Goal: Task Accomplishment & Management: Manage account settings

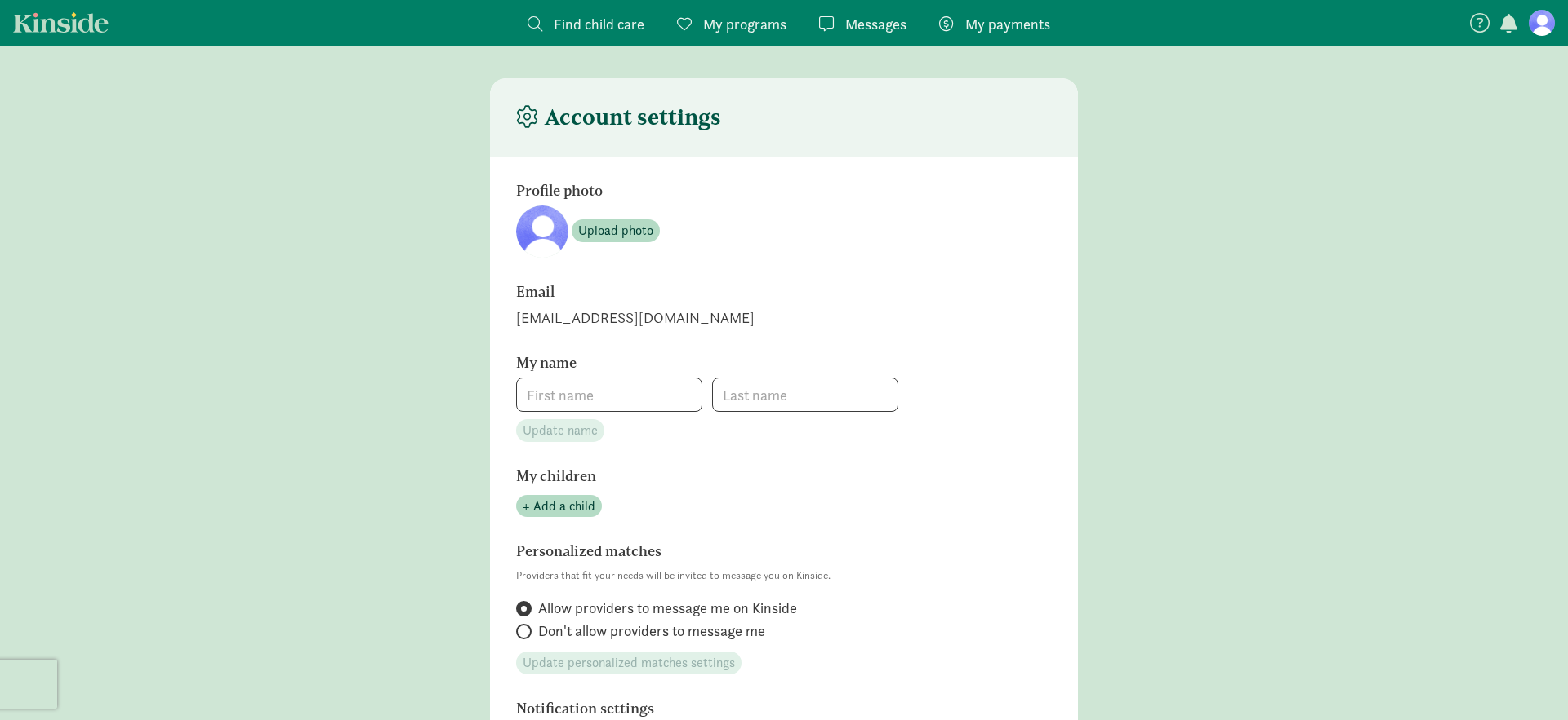
type input "[PERSON_NAME]"
type input "3035268551"
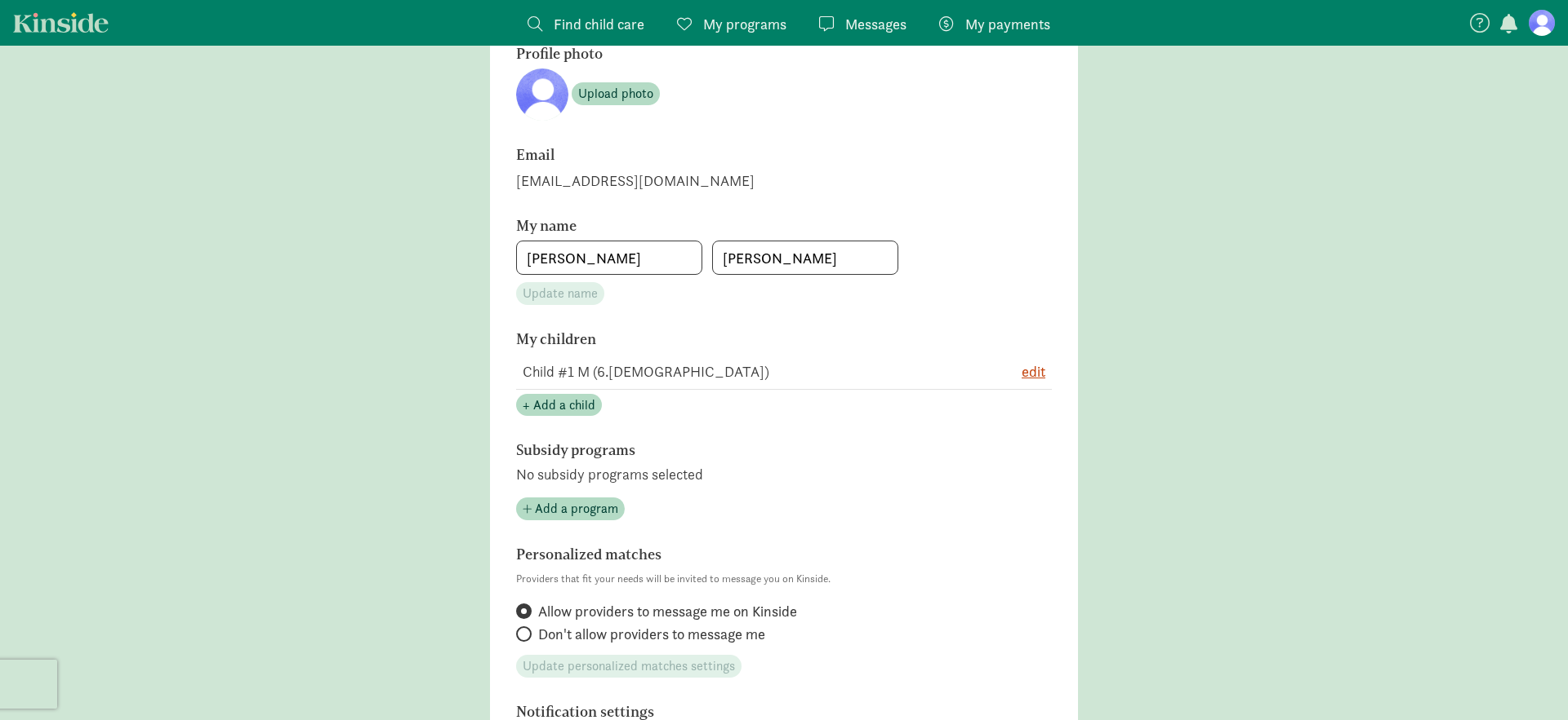
scroll to position [143, 0]
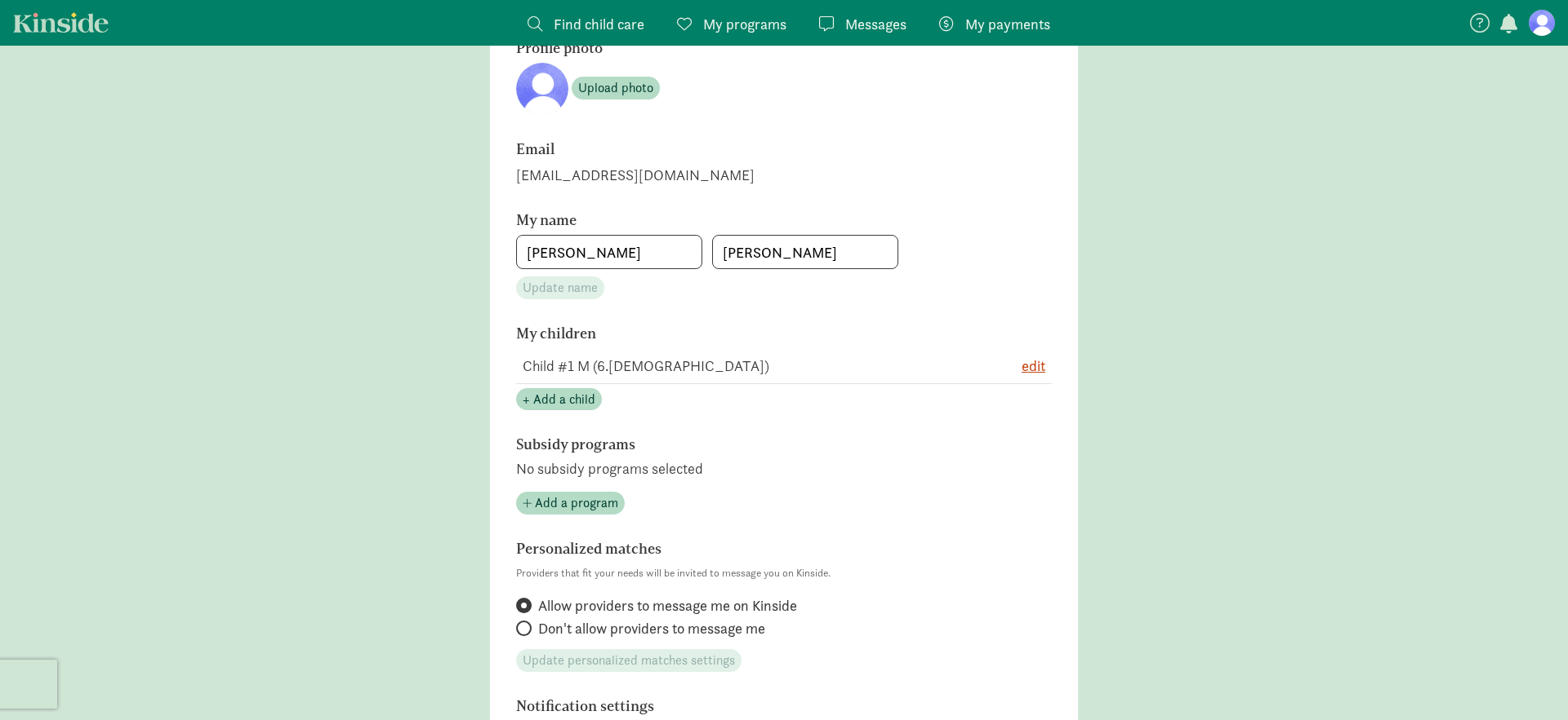
click at [676, 630] on span "Don't allow providers to message me" at bounding box center [651, 629] width 227 height 20
click at [527, 630] on input "Don't allow providers to message me" at bounding box center [520, 628] width 10 height 10
radio input "true"
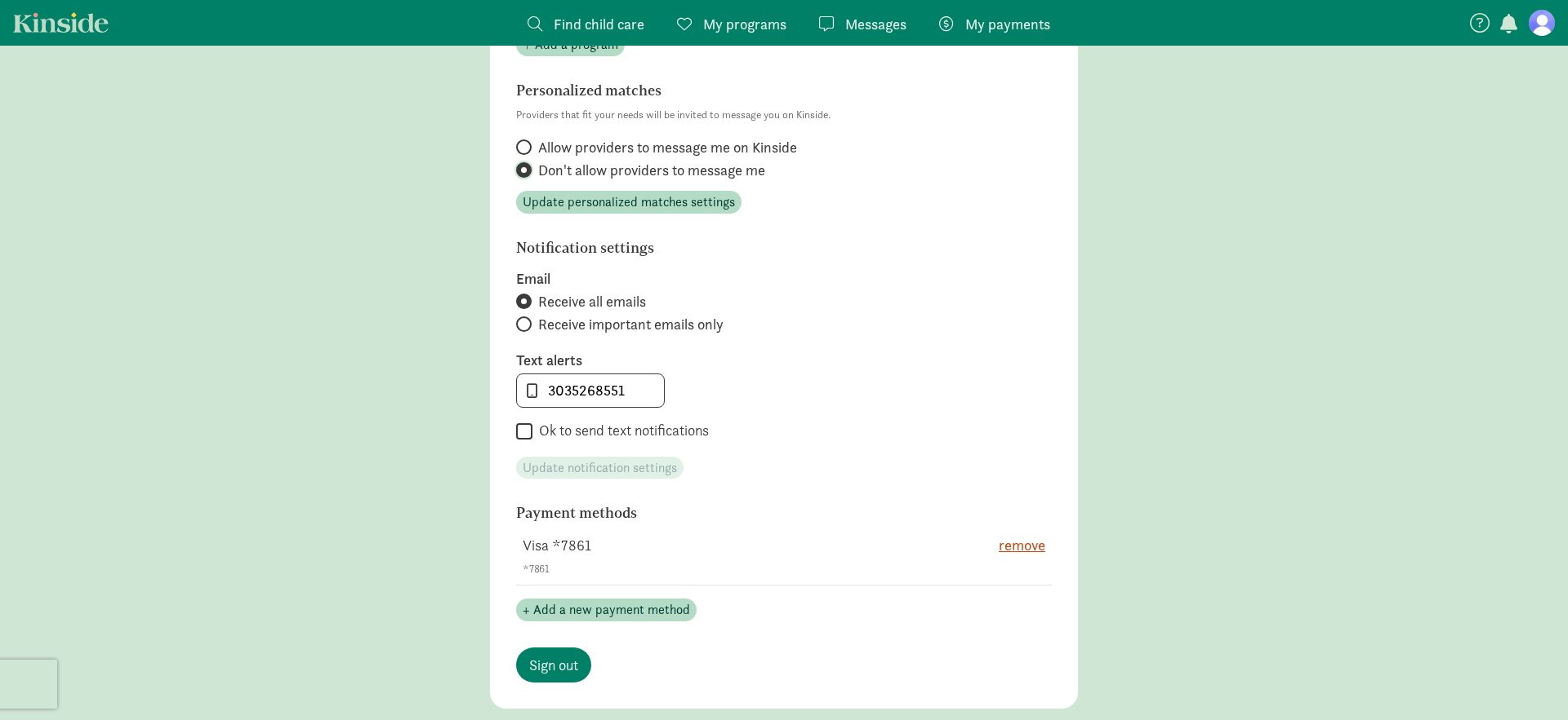
scroll to position [597, 0]
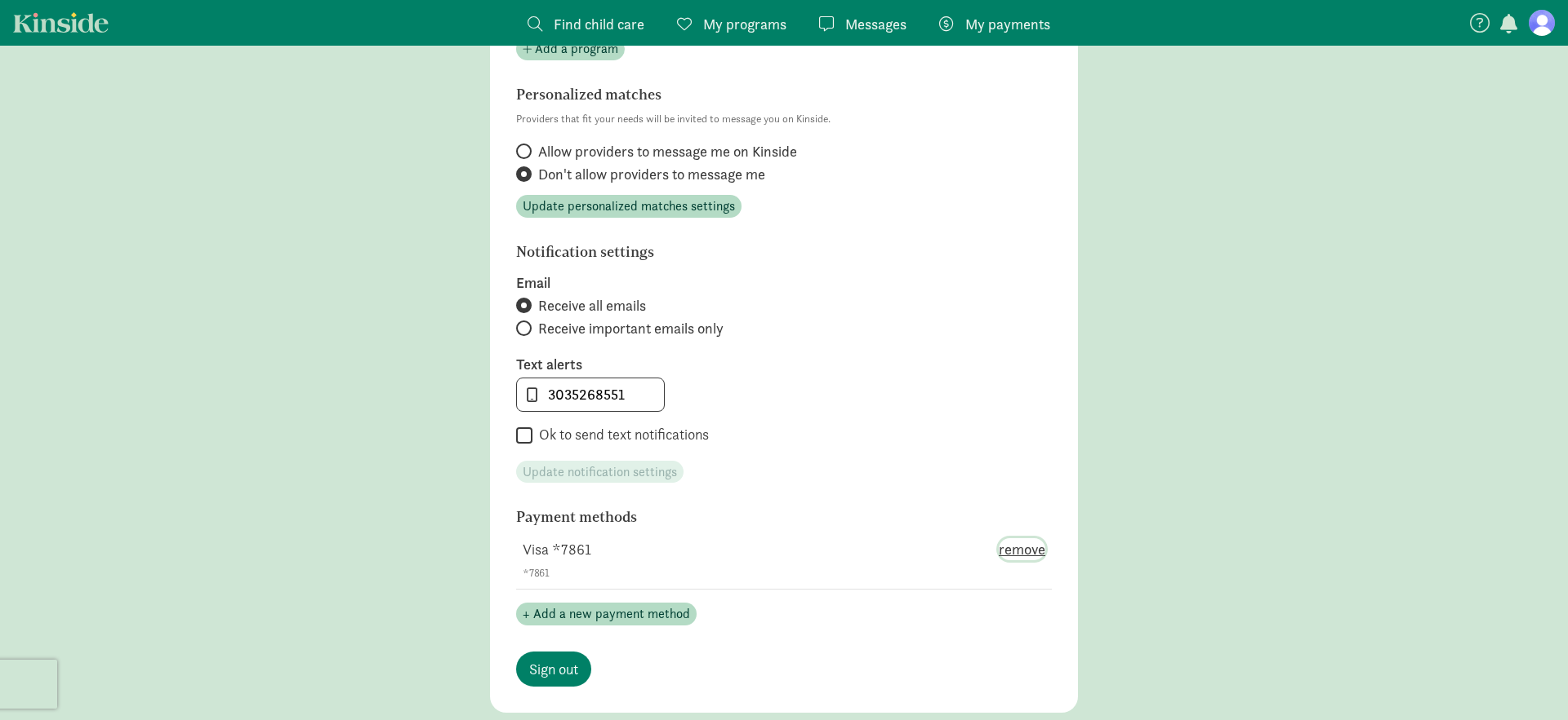
click at [1014, 557] on span "remove" at bounding box center [1021, 549] width 46 height 22
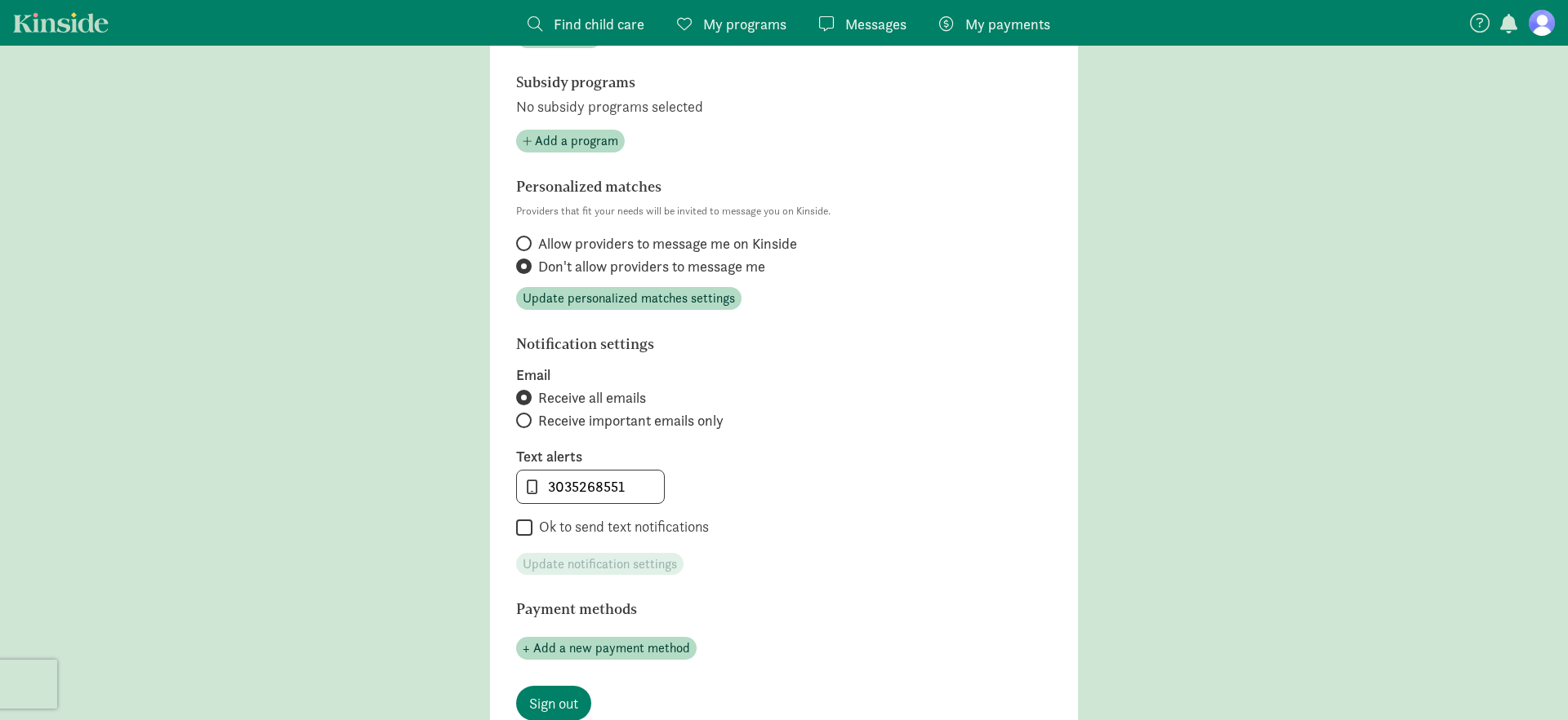
scroll to position [605, 0]
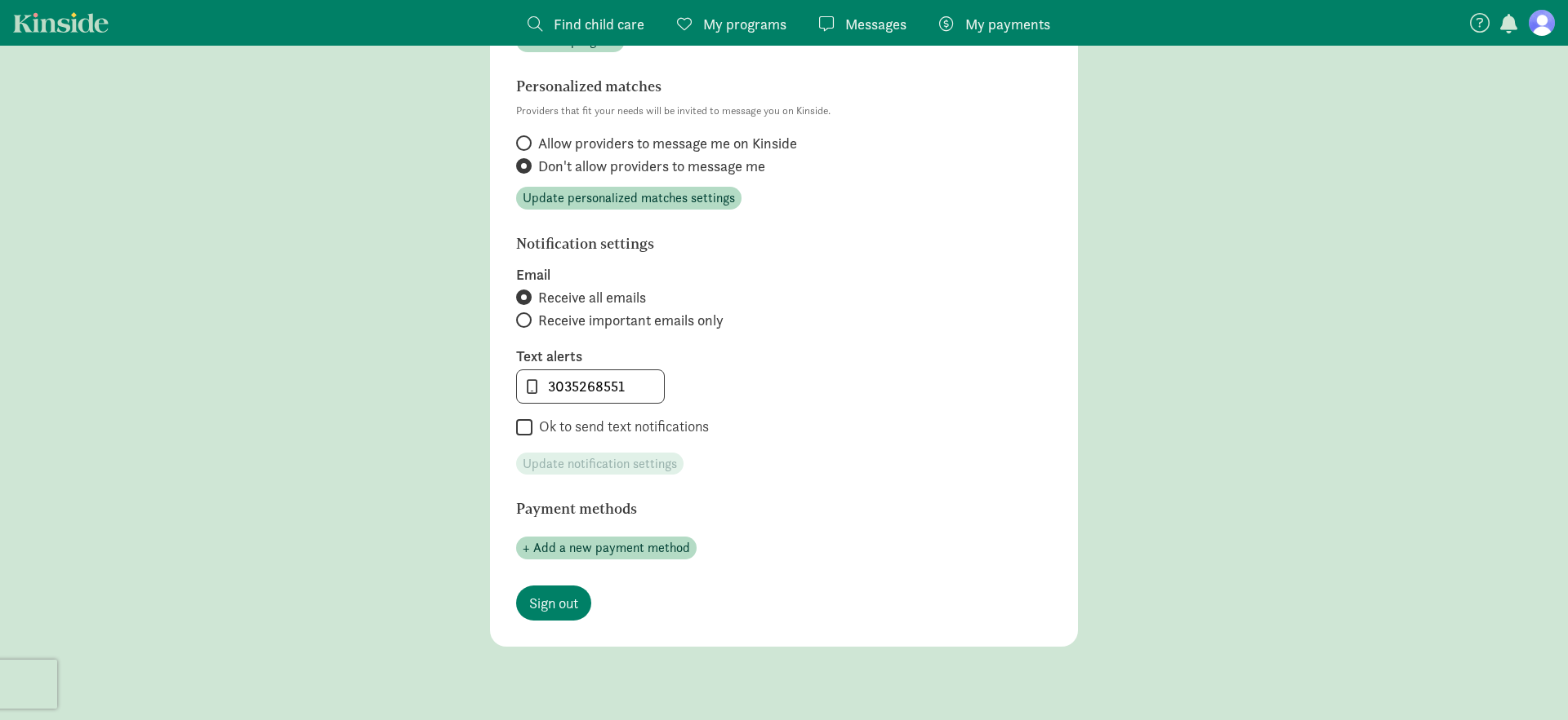
click at [569, 315] on span "Receive important emails only" at bounding box center [631, 320] width 186 height 20
click at [527, 315] on input "Receive important emails only" at bounding box center [520, 319] width 10 height 10
radio input "true"
click at [550, 607] on span "Sign out" at bounding box center [554, 603] width 49 height 22
